Goal: Transaction & Acquisition: Download file/media

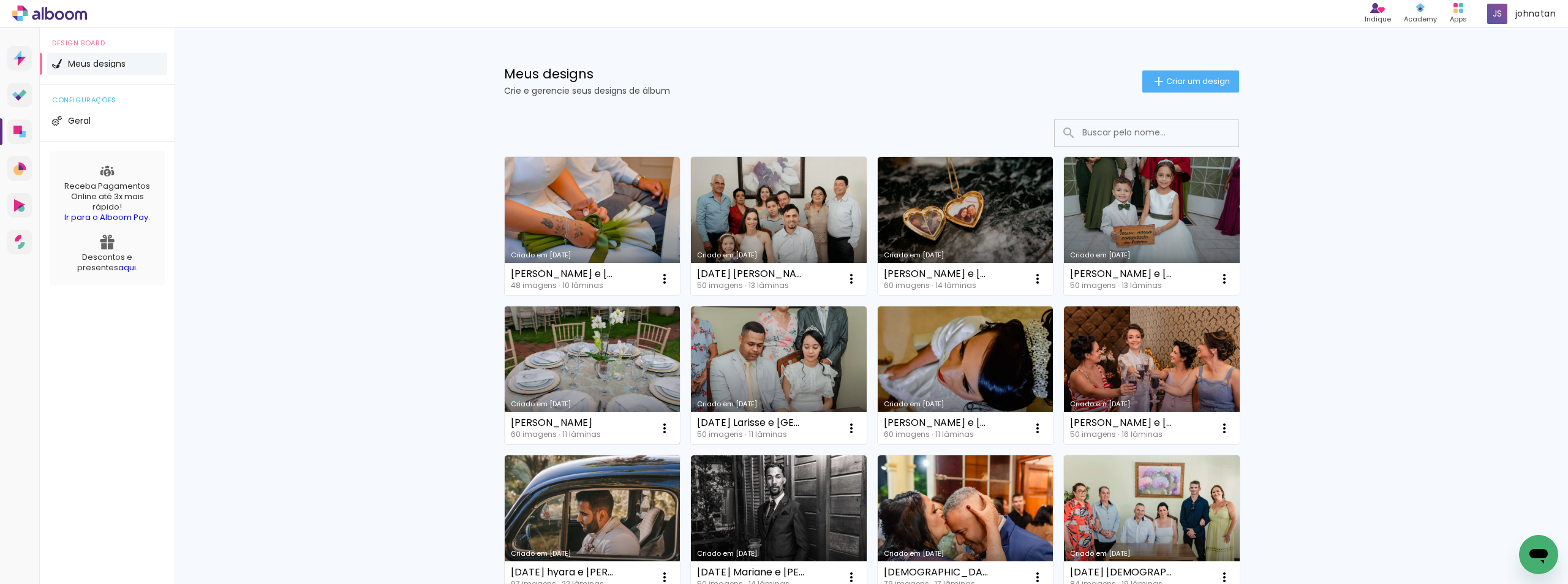
click at [610, 363] on link "Criado em [DATE]" at bounding box center [592, 375] width 175 height 138
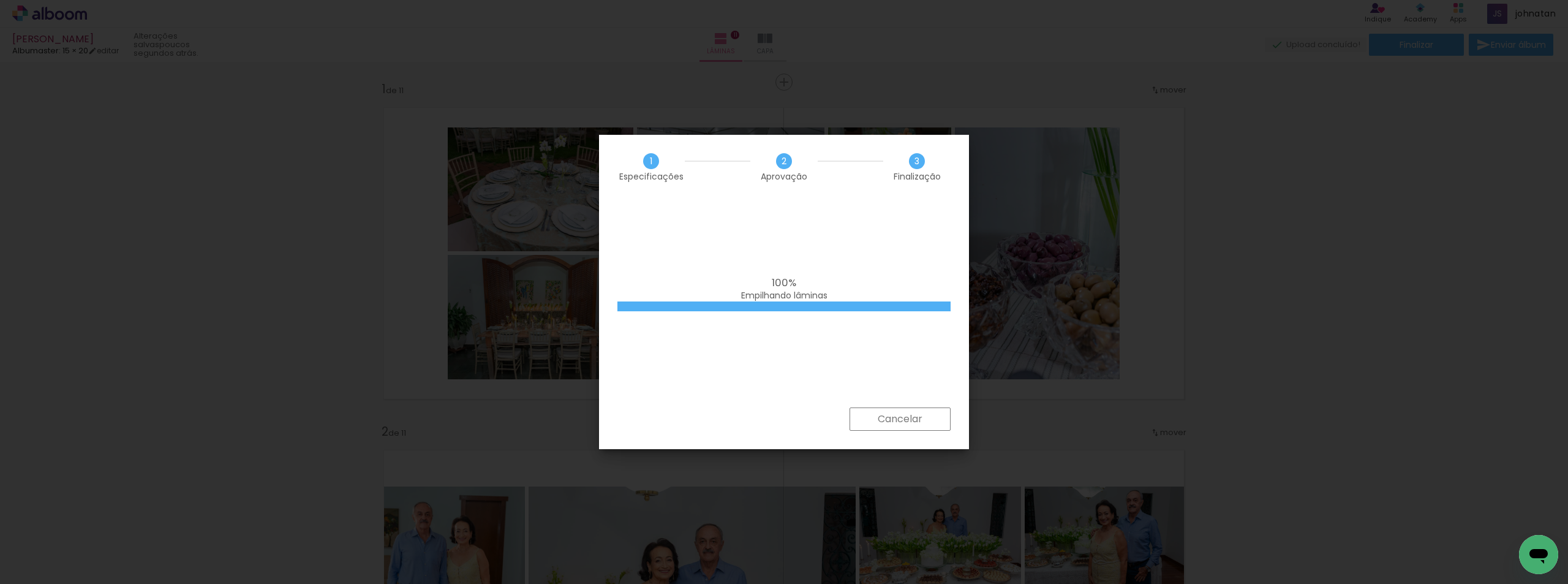
scroll to position [3406, 0]
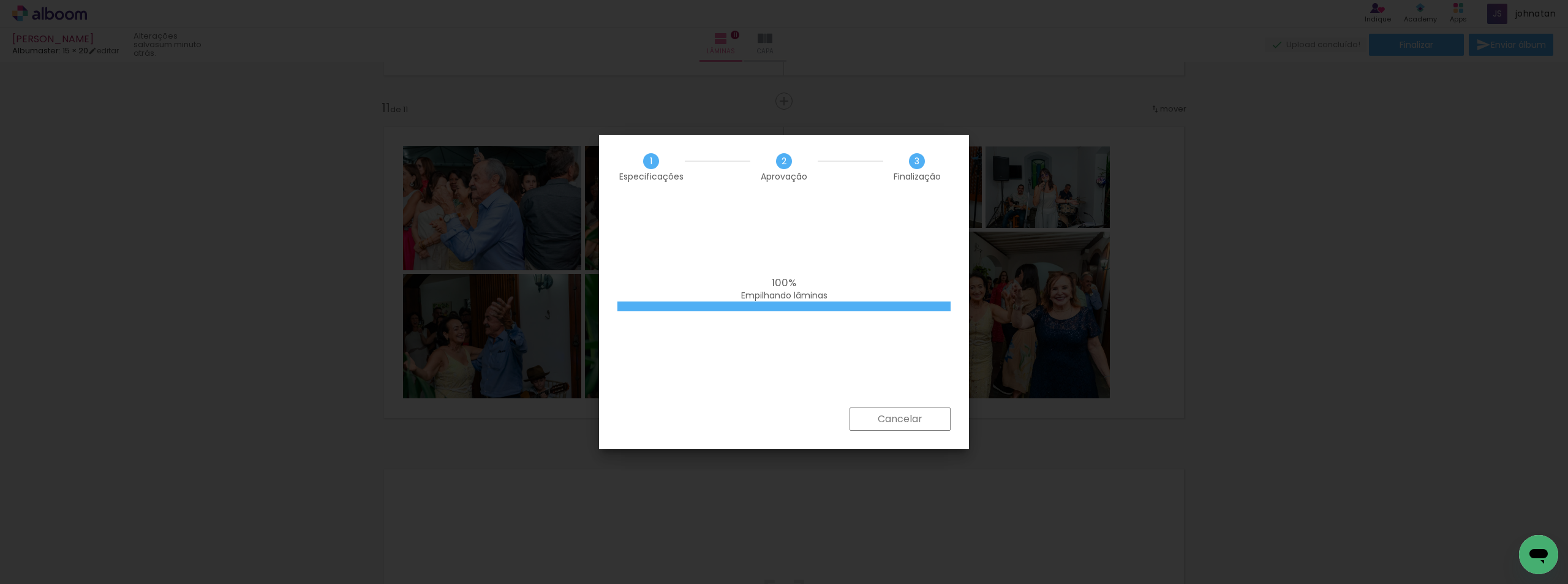
click at [794, 280] on span "100%" at bounding box center [784, 282] width 25 height 15
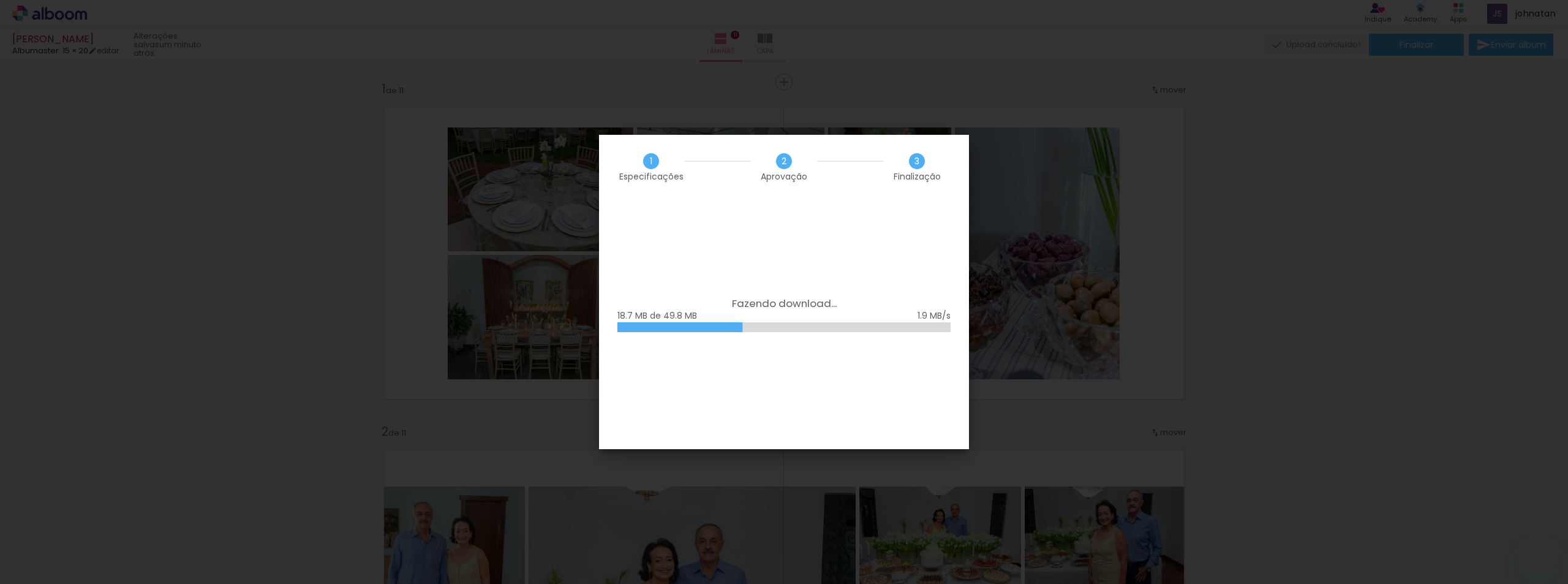
click at [827, 315] on div "18.7 MB de 49.8 MB" at bounding box center [784, 316] width 333 height 12
click at [828, 315] on div "18.7 MB de 49.8 MB" at bounding box center [784, 316] width 333 height 12
click at [829, 315] on div "18.7 MB de 49.8 MB" at bounding box center [784, 316] width 333 height 12
click at [833, 315] on div "18.7 MB de 49.8 MB" at bounding box center [784, 316] width 333 height 12
click at [834, 315] on div "18.7 MB de 49.8 MB" at bounding box center [784, 316] width 333 height 12
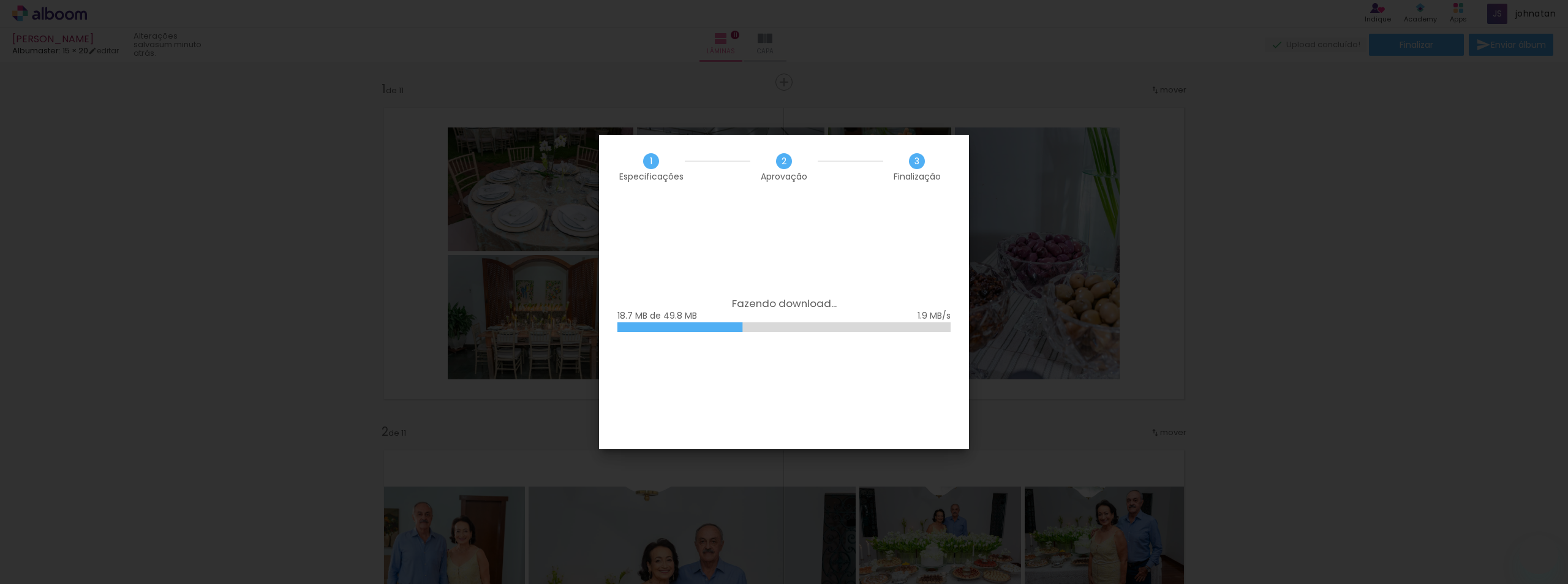
click at [834, 315] on div "18.7 MB de 49.8 MB" at bounding box center [784, 316] width 333 height 12
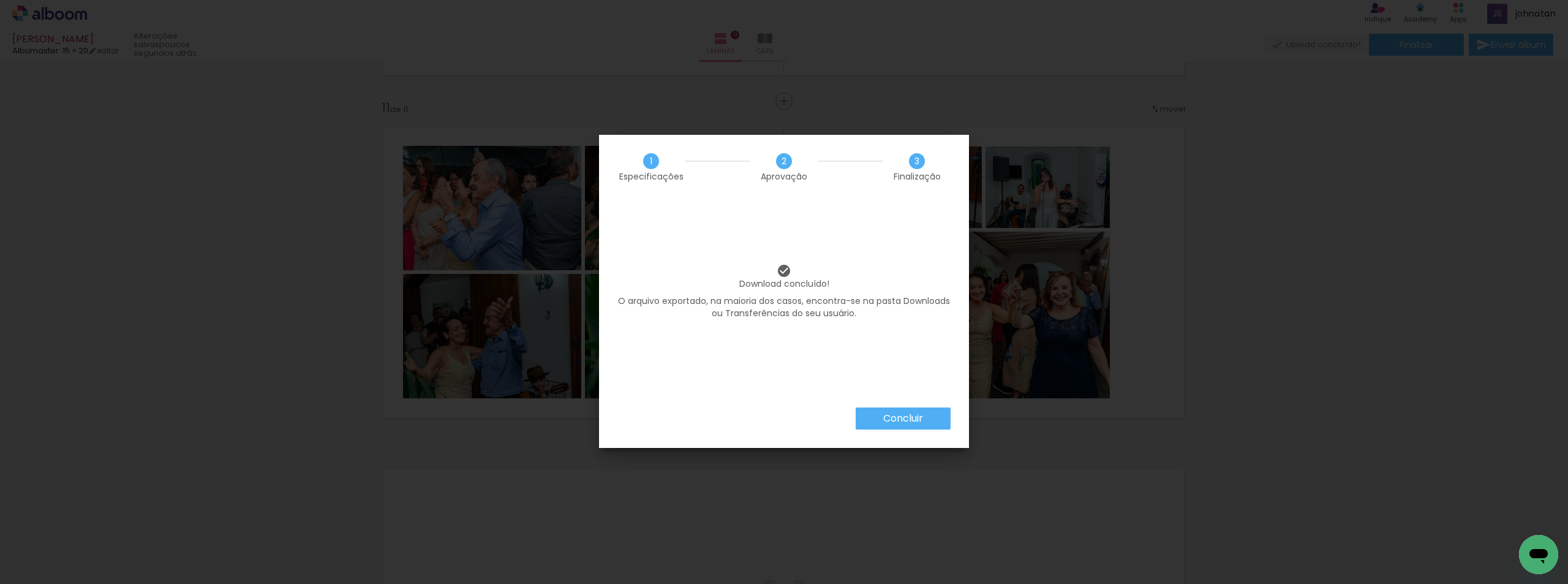
click at [0, 0] on slot "Concluir" at bounding box center [0, 0] width 0 height 0
